Goal: Information Seeking & Learning: Find specific fact

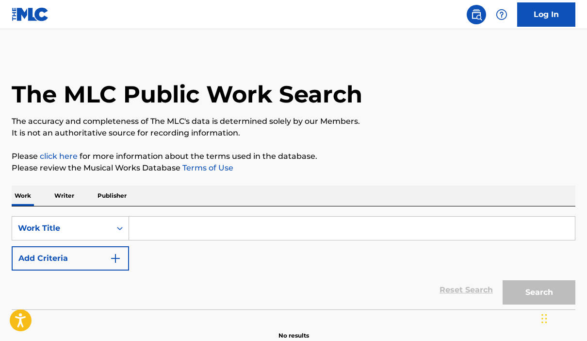
click at [68, 197] on p "Writer" at bounding box center [64, 195] width 26 height 20
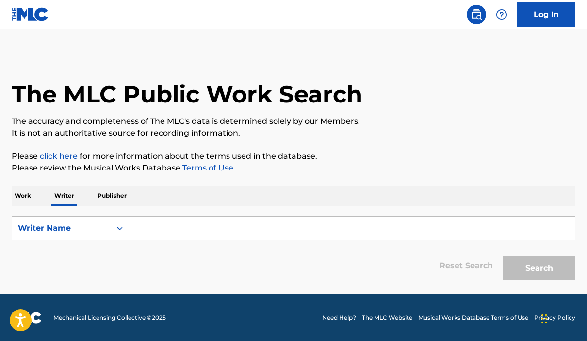
click at [149, 230] on input "Search Form" at bounding box center [352, 227] width 446 height 23
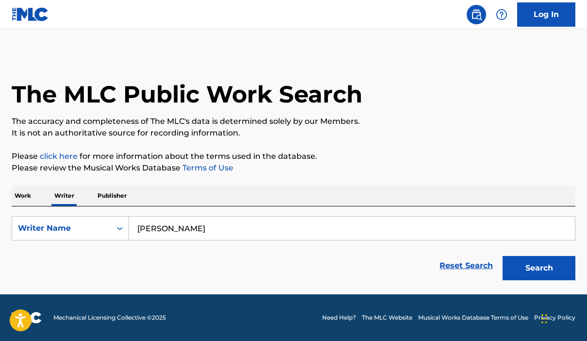
type input "[PERSON_NAME]"
click at [539, 268] on button "Search" at bounding box center [539, 268] width 73 height 24
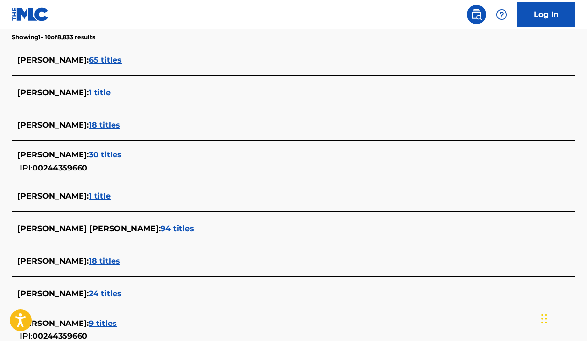
scroll to position [257, 0]
click at [120, 126] on span "18 titles" at bounding box center [105, 125] width 32 height 9
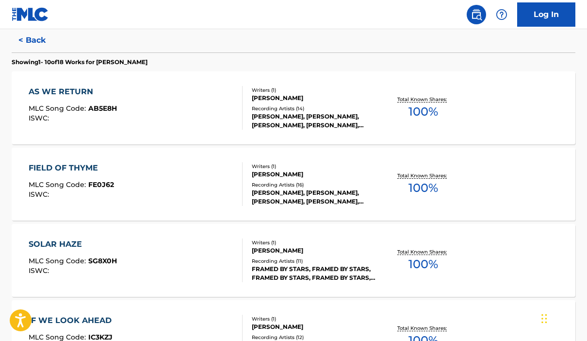
click at [81, 171] on div "FIELD OF THYME" at bounding box center [71, 168] width 85 height 12
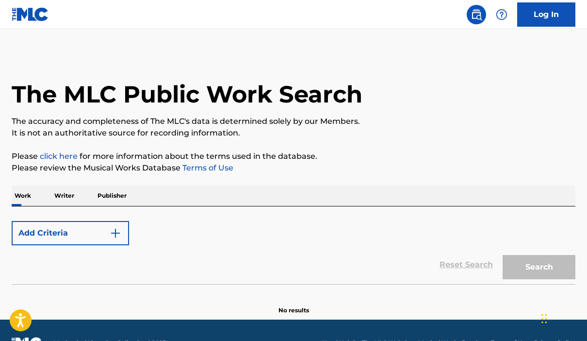
scroll to position [67, 0]
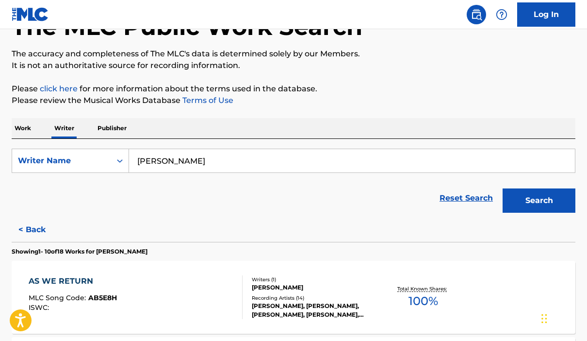
drag, startPoint x: 119, startPoint y: 130, endPoint x: 119, endPoint y: 197, distance: 67.5
click at [119, 130] on p "Publisher" at bounding box center [112, 128] width 35 height 20
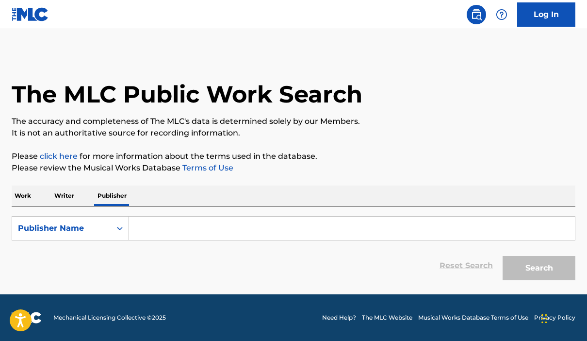
click at [186, 231] on input "Search Form" at bounding box center [352, 227] width 446 height 23
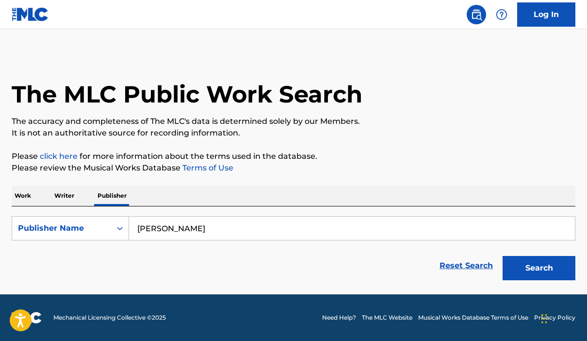
click at [539, 268] on button "Search" at bounding box center [539, 268] width 73 height 24
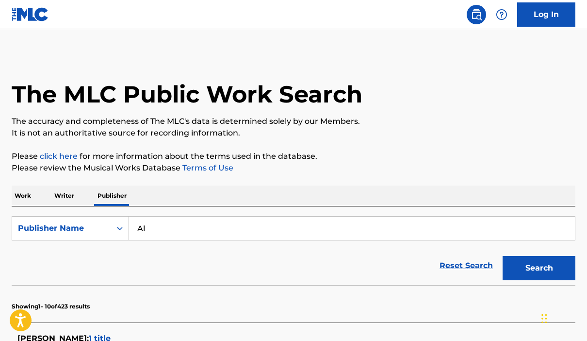
type input "A"
type input "SOCAN rr"
click at [539, 268] on button "Search" at bounding box center [539, 268] width 73 height 24
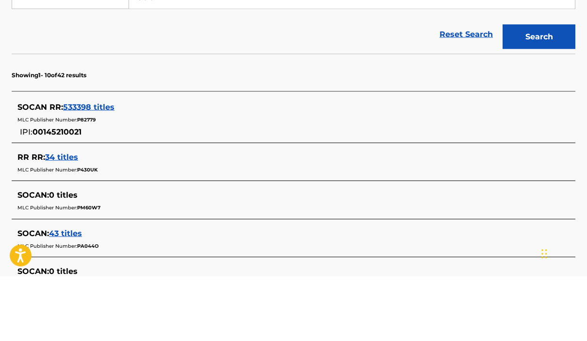
scroll to position [232, 0]
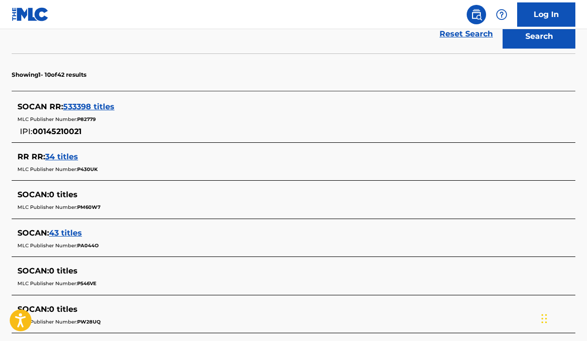
click at [95, 107] on span "533398 titles" at bounding box center [88, 106] width 51 height 9
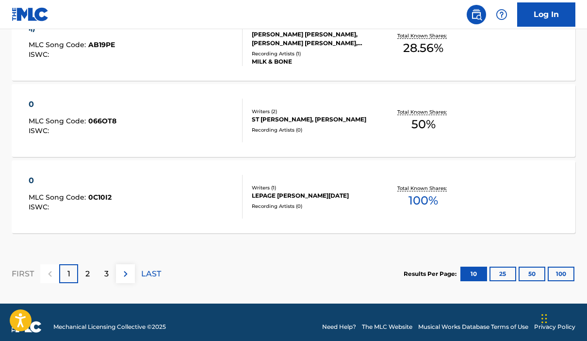
scroll to position [877, 0]
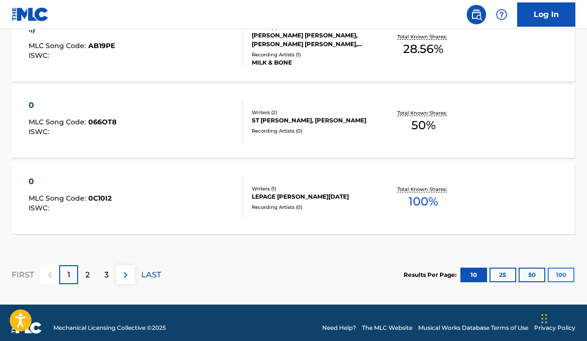
click at [562, 276] on button "100" at bounding box center [561, 274] width 27 height 15
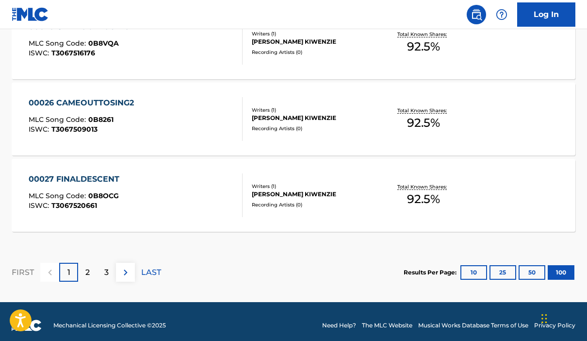
scroll to position [7735, 0]
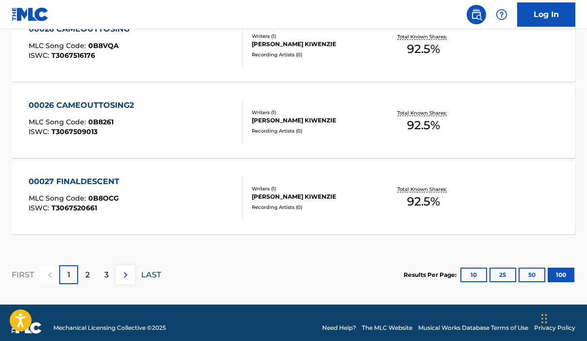
click at [152, 274] on p "LAST" at bounding box center [151, 275] width 20 height 12
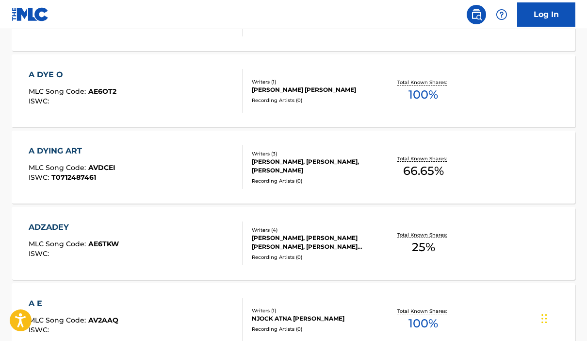
scroll to position [1830, 0]
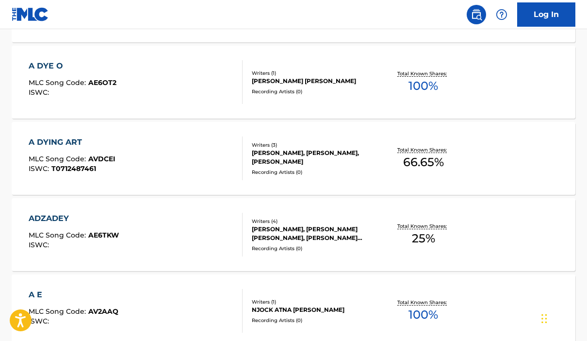
click at [63, 219] on div "ADZADEY" at bounding box center [74, 219] width 90 height 12
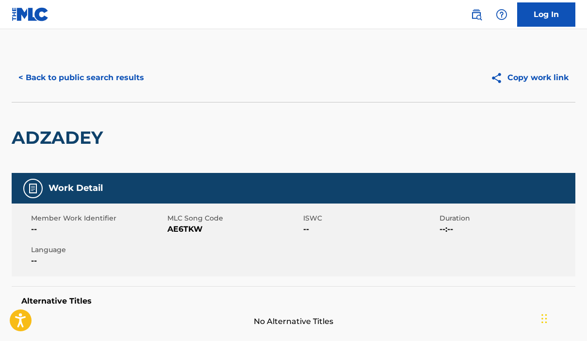
scroll to position [67, 0]
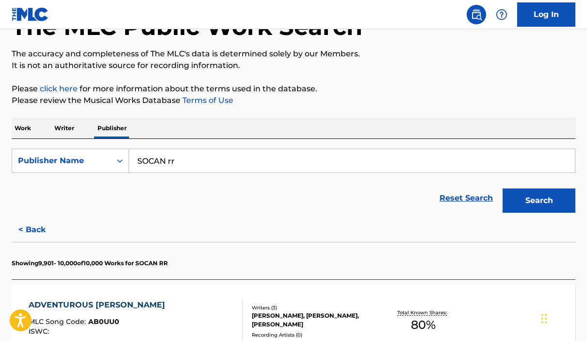
click at [191, 162] on input "SOCAN rr" at bounding box center [352, 160] width 446 height 23
type input "SOCAN RR"
click at [561, 194] on button "Search" at bounding box center [539, 200] width 73 height 24
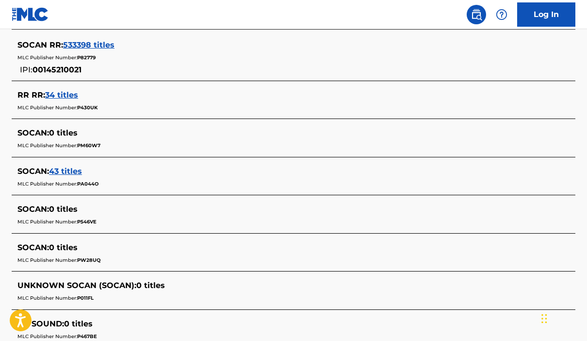
scroll to position [292, 0]
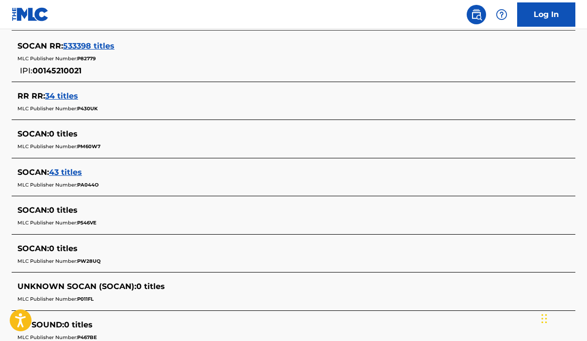
click at [91, 45] on span "533398 titles" at bounding box center [88, 45] width 51 height 9
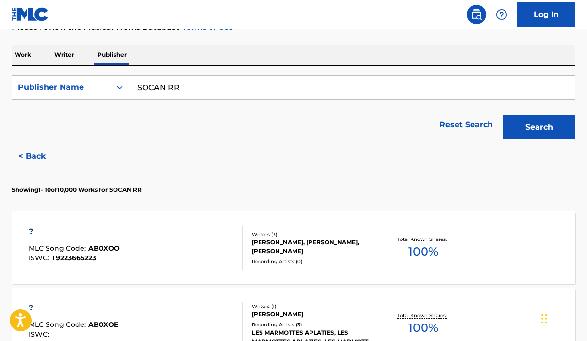
scroll to position [116, 0]
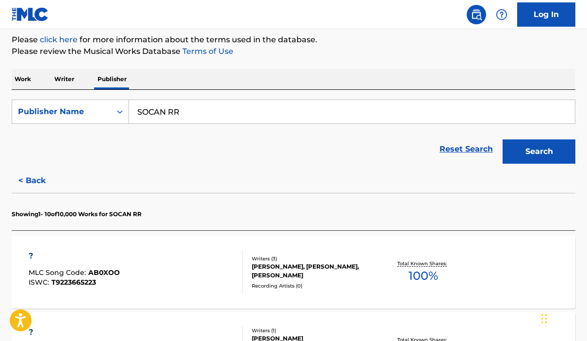
click at [67, 80] on p "Writer" at bounding box center [64, 79] width 26 height 20
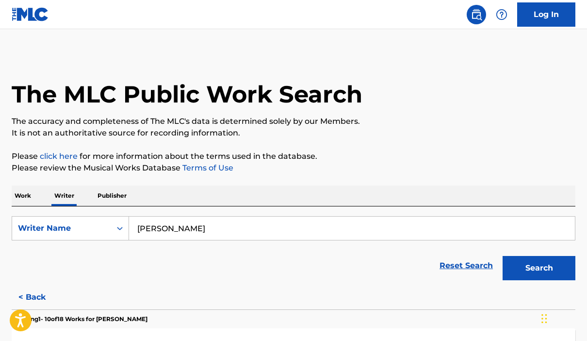
click at [516, 263] on button "Search" at bounding box center [539, 268] width 73 height 24
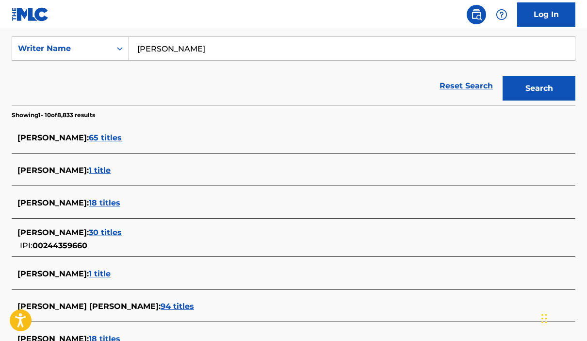
scroll to position [199, 0]
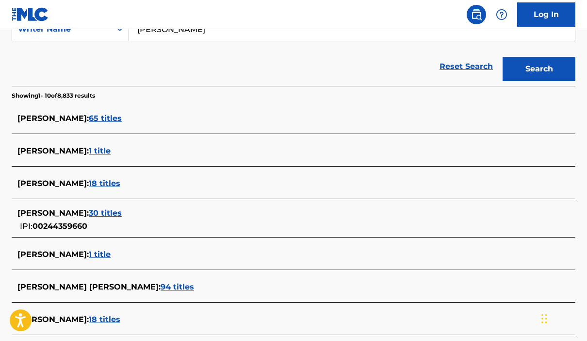
click at [161, 286] on span "94 titles" at bounding box center [177, 286] width 33 height 9
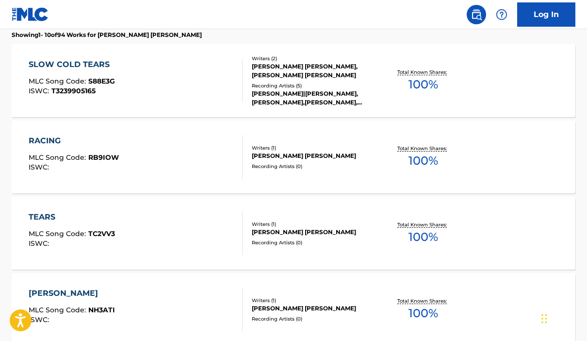
scroll to position [278, 0]
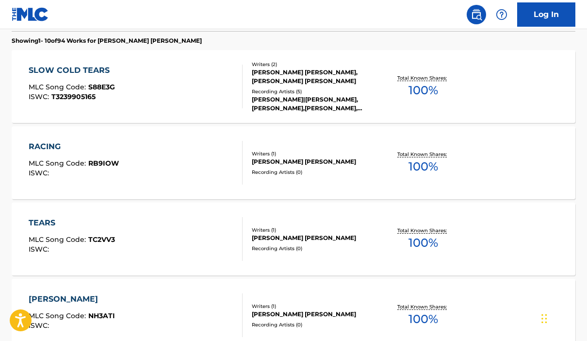
click at [90, 68] on div "SLOW COLD TEARS" at bounding box center [72, 71] width 86 height 12
